Goal: Task Accomplishment & Management: Complete application form

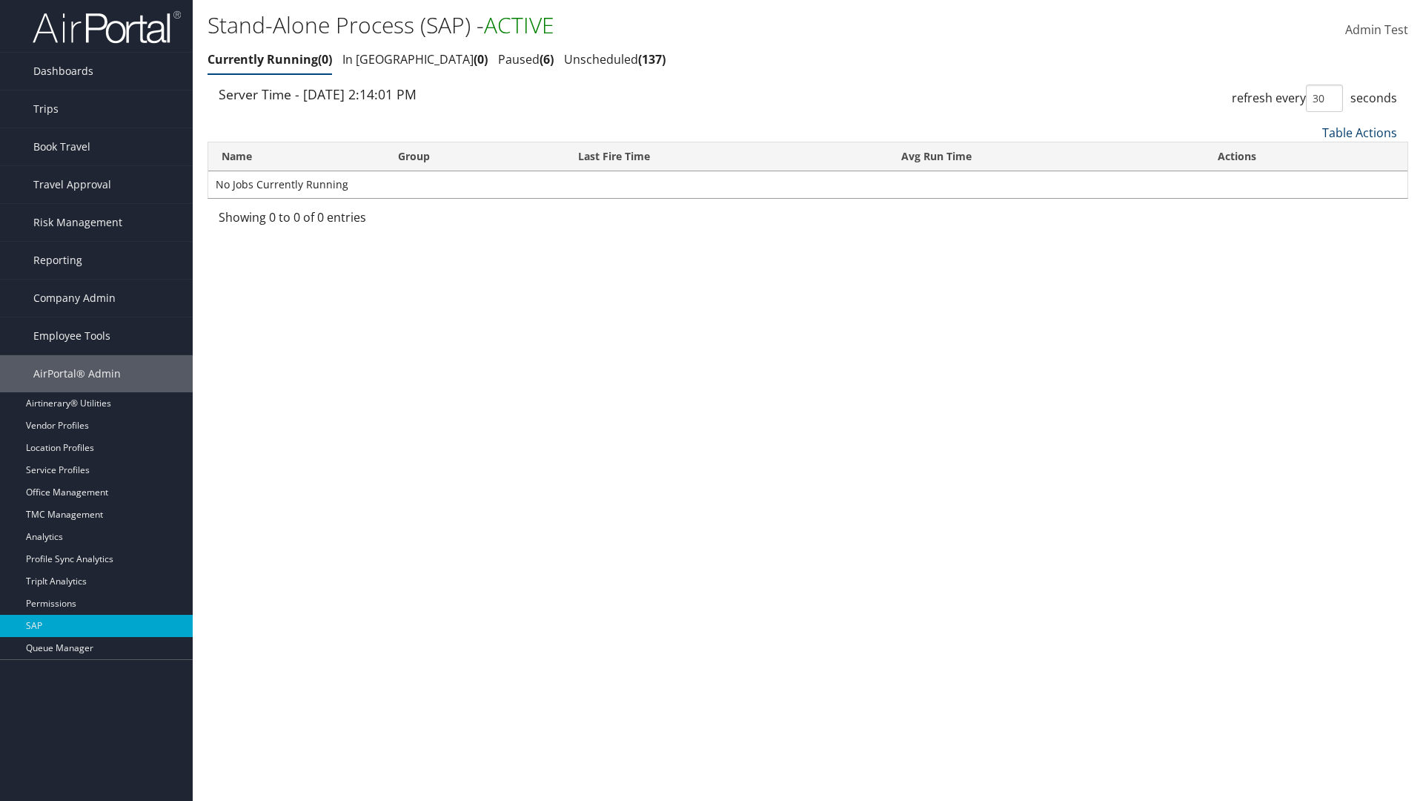
click at [1360, 132] on link "Table Actions" at bounding box center [1360, 133] width 75 height 16
click at [1302, 180] on link "New Record" at bounding box center [1304, 180] width 195 height 25
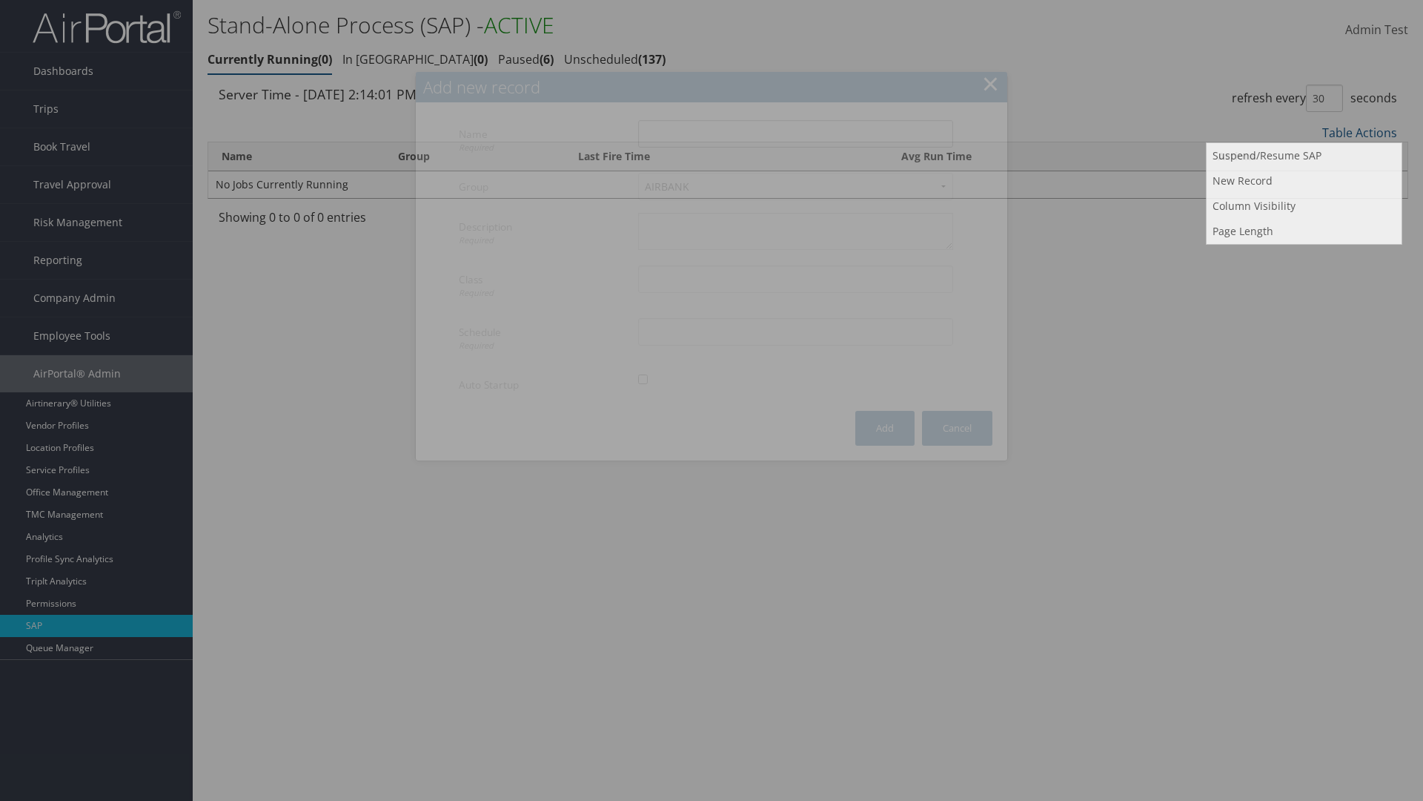
click at [795, 133] on input "Name Required" at bounding box center [795, 133] width 315 height 27
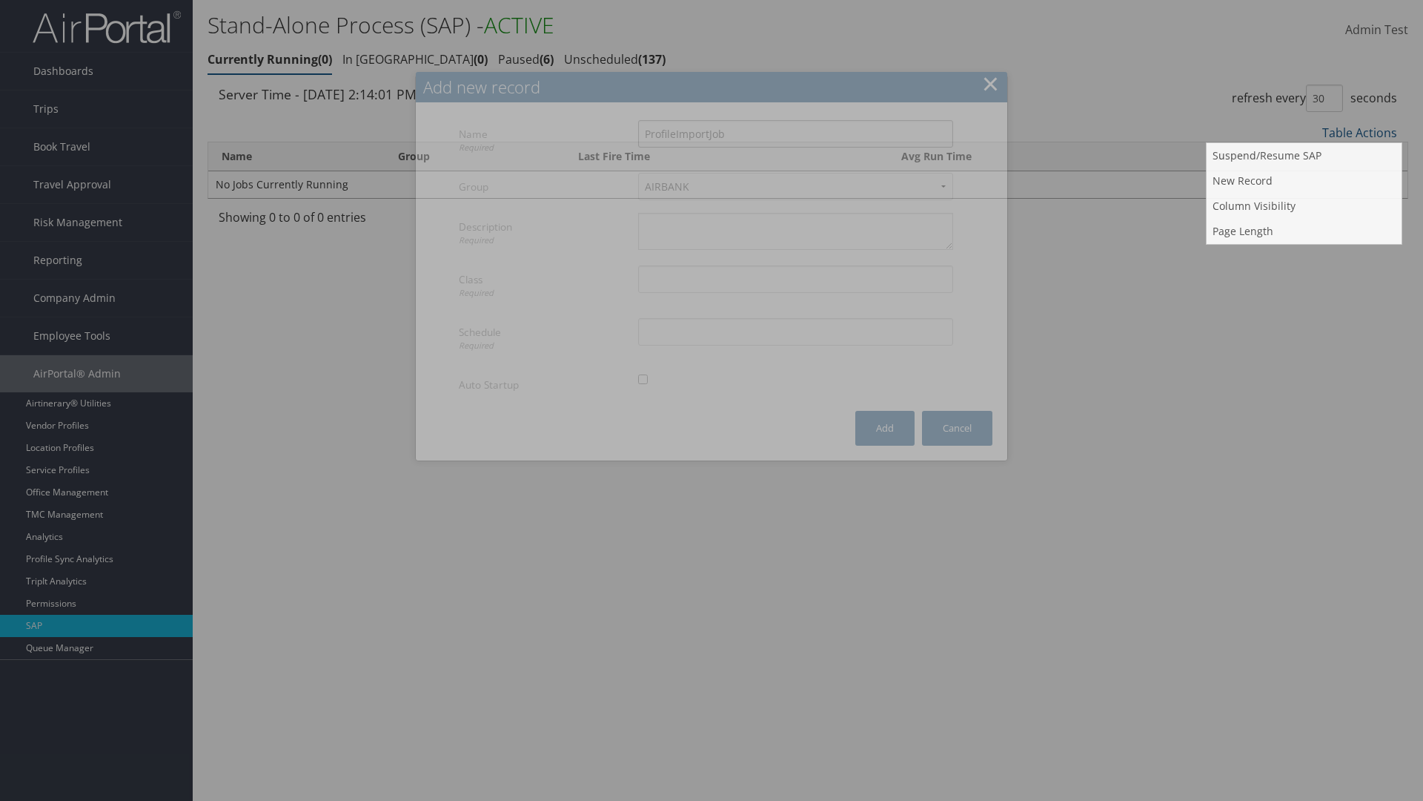
type input "ProfileImportJob"
click at [795, 213] on textarea "Description Required" at bounding box center [795, 231] width 315 height 37
type textarea "Test"
click at [795, 265] on input "Class Required" at bounding box center [795, 278] width 315 height 27
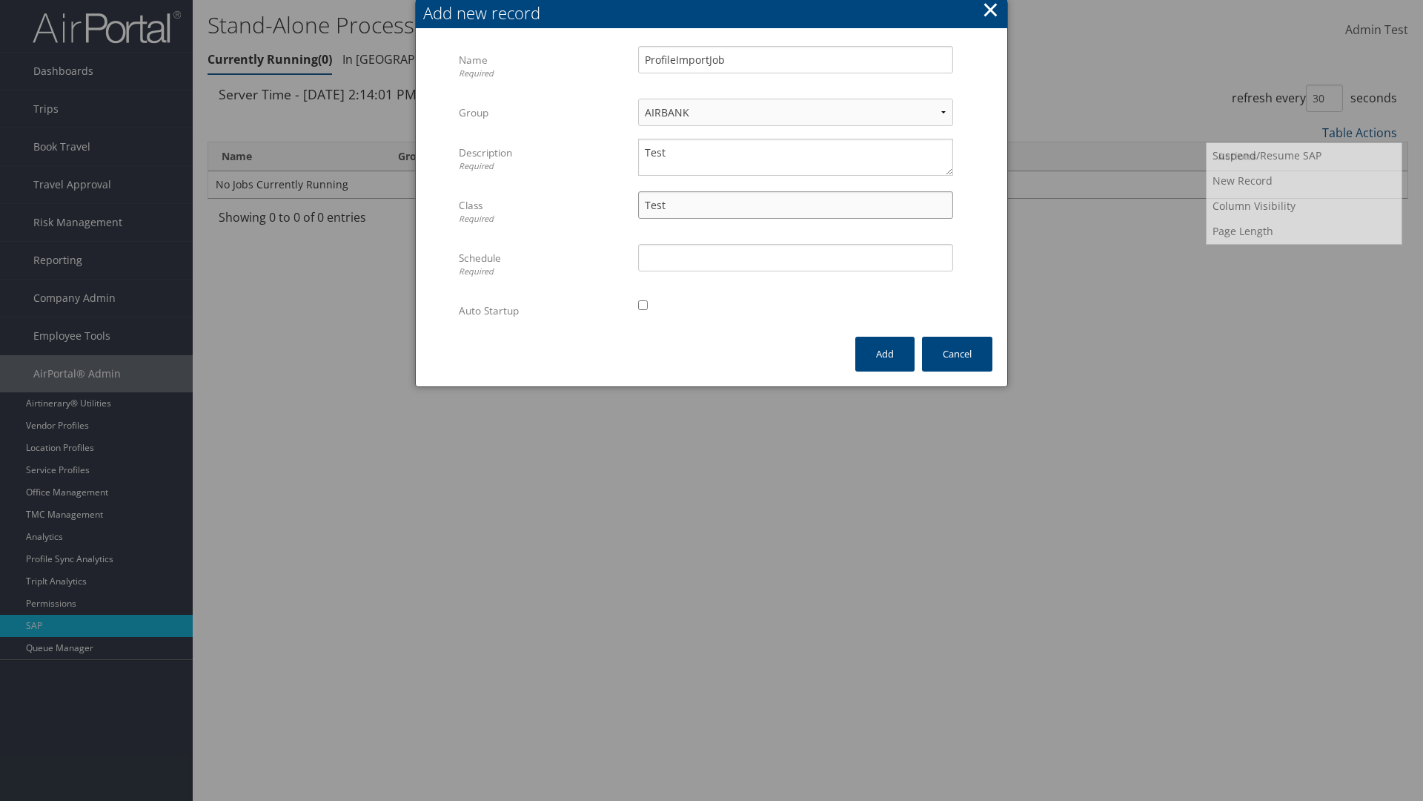
type input "Test"
click at [795, 257] on input "Schedule Required" at bounding box center [795, 257] width 315 height 27
type input "Test"
click at [643, 305] on input "checkbox" at bounding box center [643, 305] width 10 height 10
checkbox input "true"
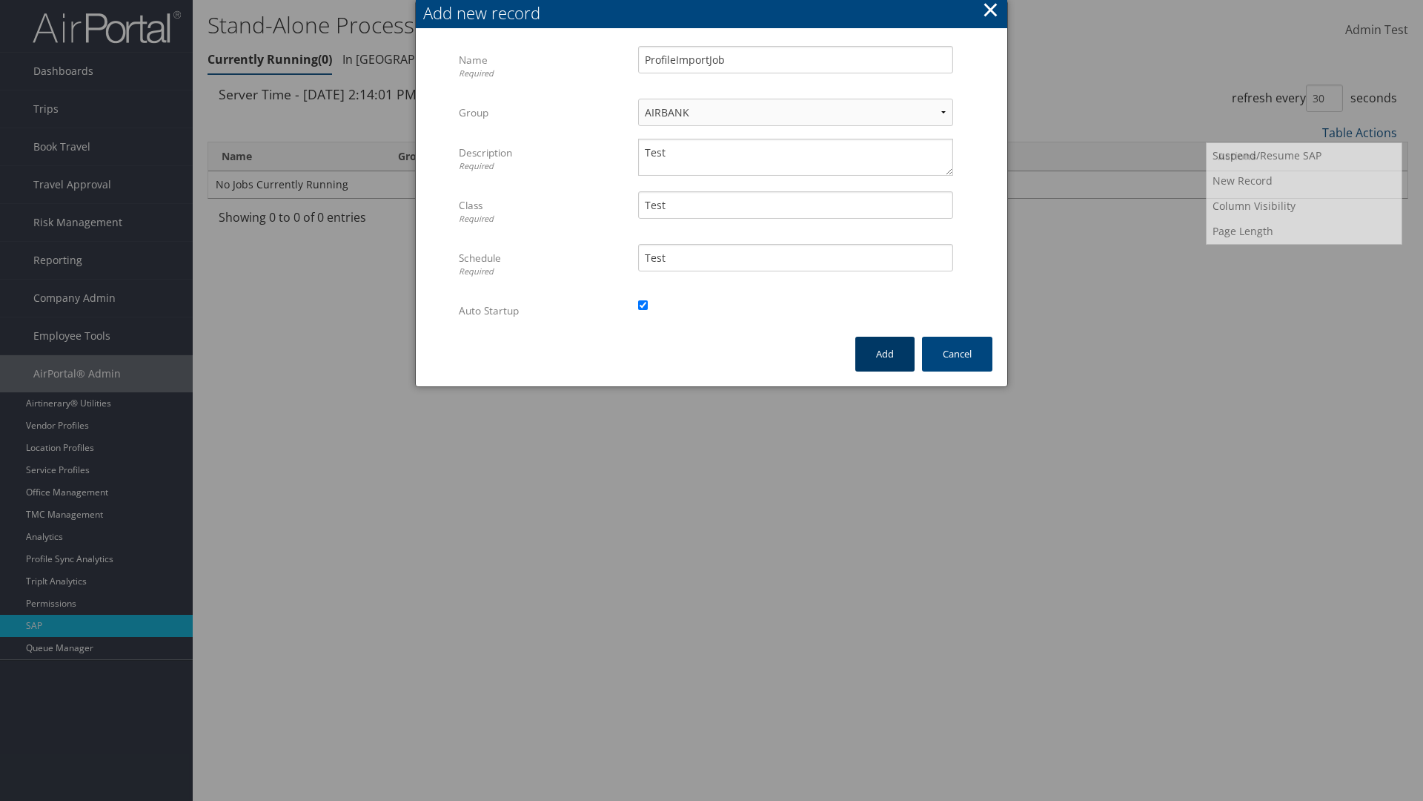
click at [884, 354] on button "Add" at bounding box center [885, 354] width 59 height 35
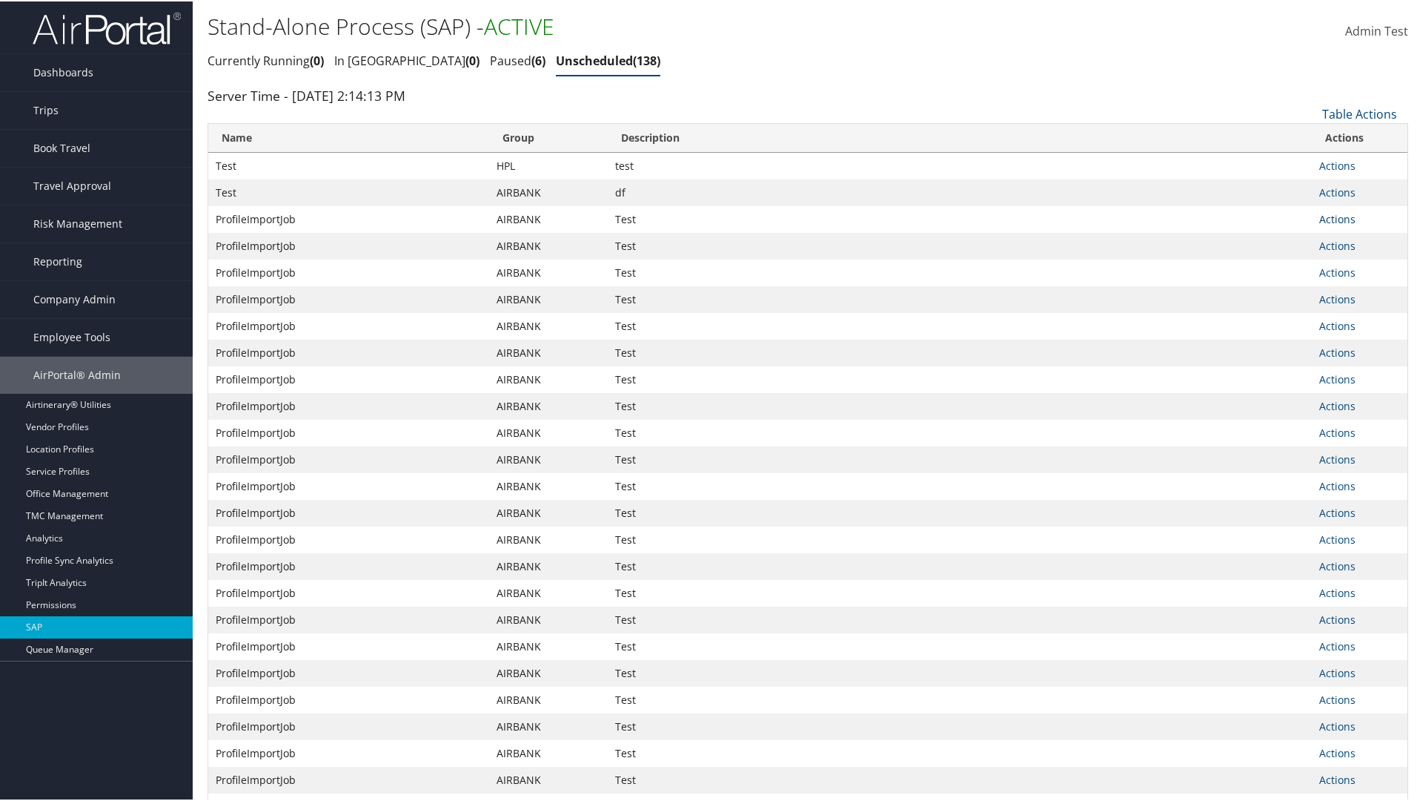
click at [1331, 217] on link "Actions" at bounding box center [1338, 218] width 36 height 14
